Goal: Task Accomplishment & Management: Manage account settings

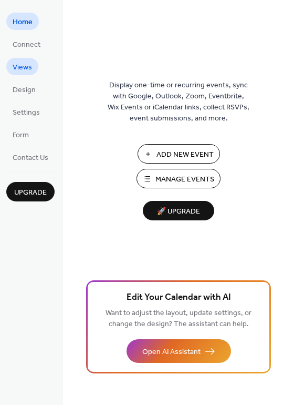
click at [25, 67] on span "Views" at bounding box center [22, 67] width 19 height 11
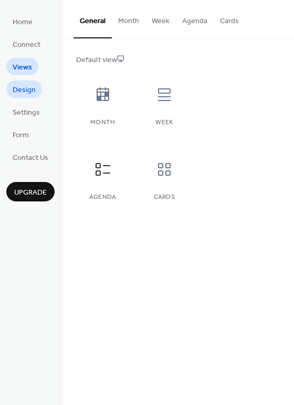
click at [25, 81] on link "Design" at bounding box center [24, 88] width 36 height 17
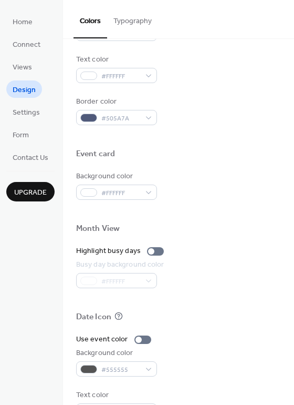
scroll to position [449, 0]
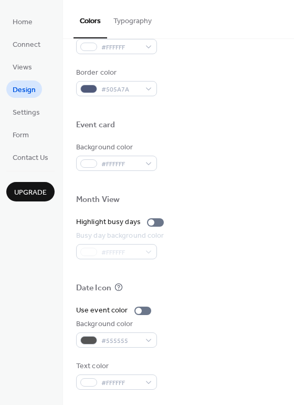
click at [148, 17] on button "Typography" at bounding box center [132, 18] width 51 height 37
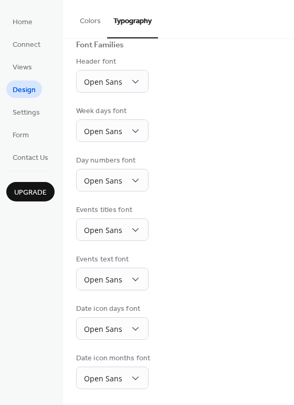
scroll to position [76, 0]
click at [33, 113] on span "Settings" at bounding box center [26, 112] width 27 height 11
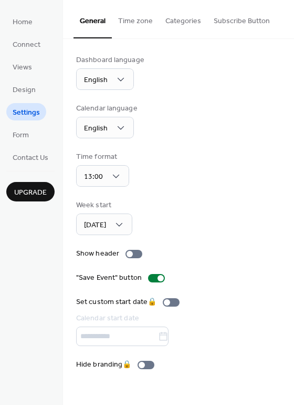
click at [183, 19] on button "Categories" at bounding box center [183, 18] width 48 height 37
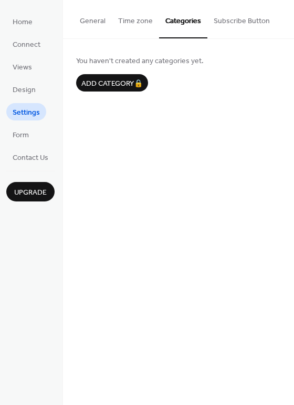
click at [236, 22] on button "Subscribe Button" at bounding box center [242, 18] width 69 height 37
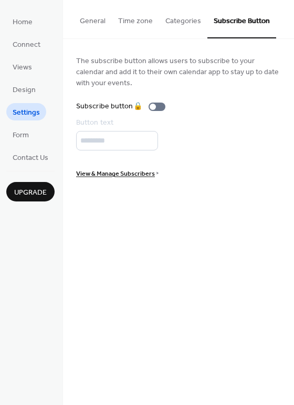
click at [137, 16] on button "Time zone" at bounding box center [135, 18] width 47 height 37
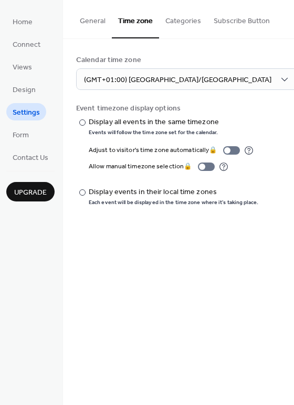
click at [79, 23] on button "General" at bounding box center [93, 18] width 38 height 37
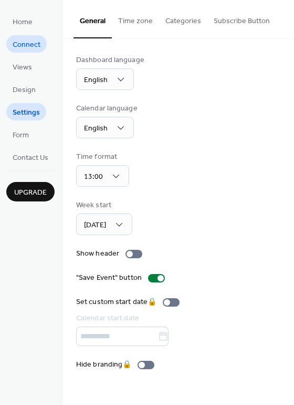
click at [29, 42] on span "Connect" at bounding box center [27, 44] width 28 height 11
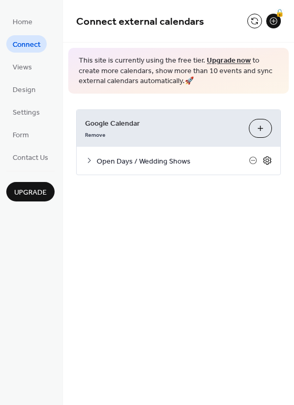
click at [268, 161] on icon at bounding box center [268, 161] width 4 height 4
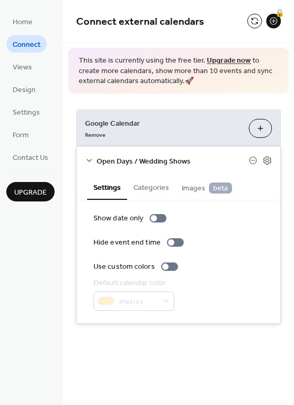
click at [150, 190] on button "Categories" at bounding box center [151, 186] width 48 height 24
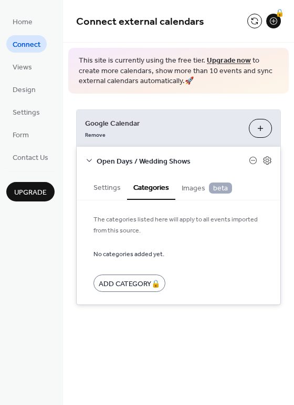
click at [111, 191] on button "Settings" at bounding box center [107, 186] width 40 height 24
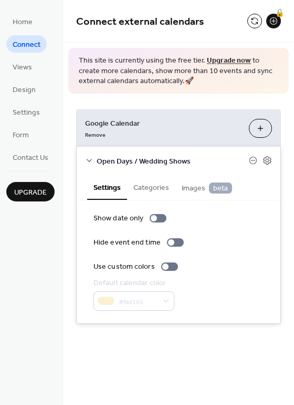
click at [194, 188] on span "Images beta" at bounding box center [207, 188] width 50 height 12
